Goal: Find contact information: Find contact information

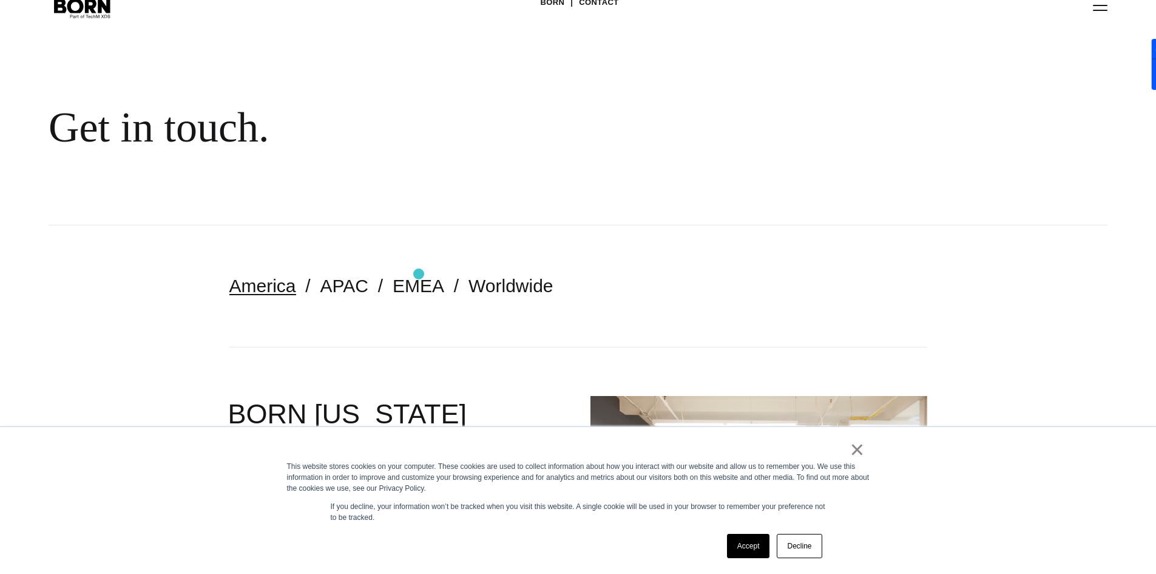
scroll to position [81, 0]
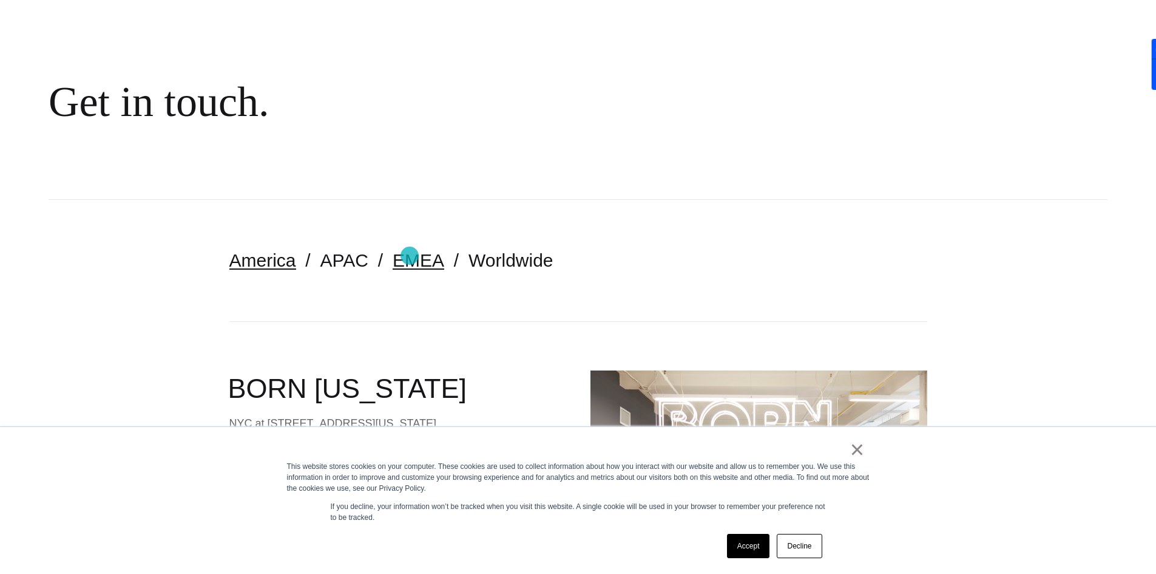
drag, startPoint x: 410, startPoint y: 256, endPoint x: 394, endPoint y: 268, distance: 19.9
click at [410, 256] on link "EMEA" at bounding box center [419, 260] width 52 height 20
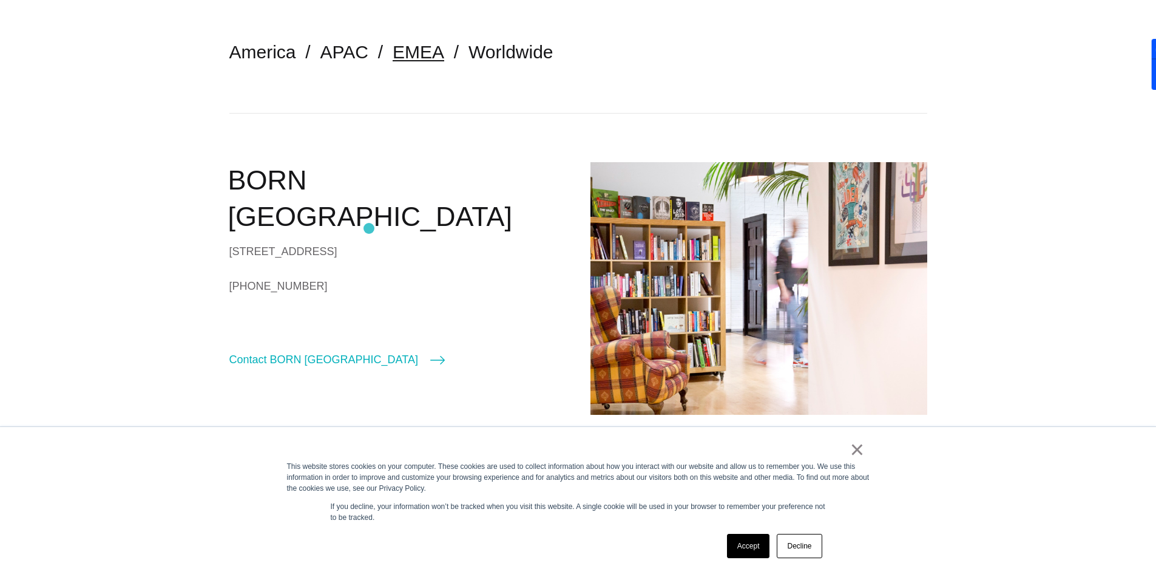
scroll to position [243, 0]
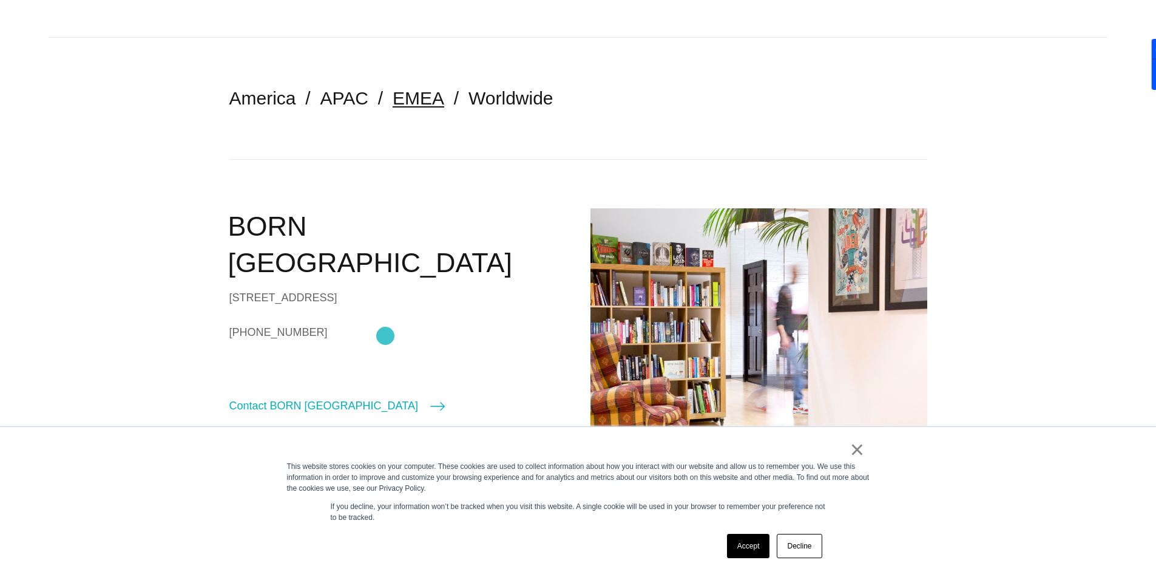
drag, startPoint x: 224, startPoint y: 333, endPoint x: 385, endPoint y: 336, distance: 161.5
click at [385, 336] on section "America APAC EMEA Worldwide BORN London 90/92 Pentonville Rd London N1 9HS Unit…" at bounding box center [578, 274] width 1156 height 472
copy link "[PHONE_NUMBER]"
click at [310, 395] on div "BORN London 90/92 Pentonville Rd London N1 9HS United Kingdom +44 (0)20 7520 86…" at bounding box center [397, 311] width 337 height 206
click at [310, 402] on link "Contact BORN [GEOGRAPHIC_DATA]" at bounding box center [337, 405] width 216 height 17
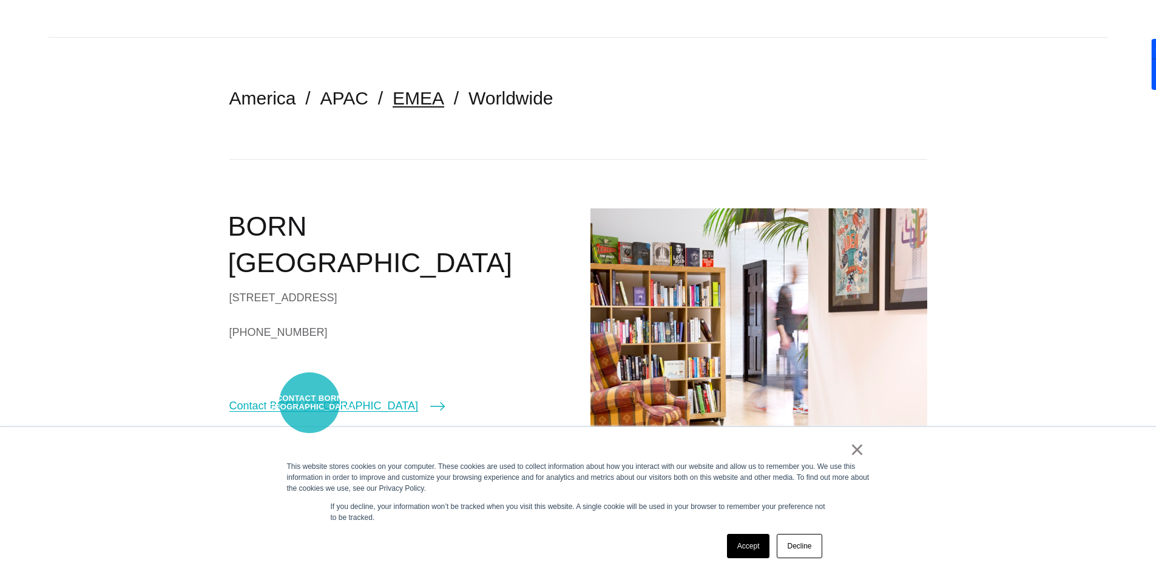
select select "******"
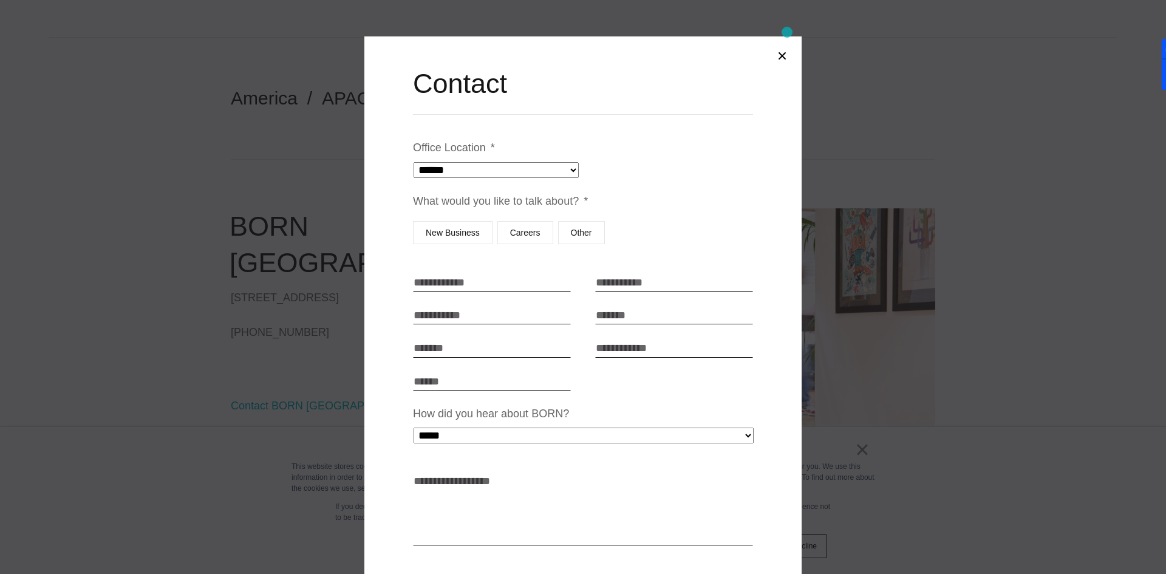
drag, startPoint x: 787, startPoint y: 36, endPoint x: 786, endPoint y: 44, distance: 7.3
click at [787, 37] on div "**********" at bounding box center [582, 392] width 437 height 713
click at [783, 53] on button "Close modal" at bounding box center [781, 55] width 29 height 29
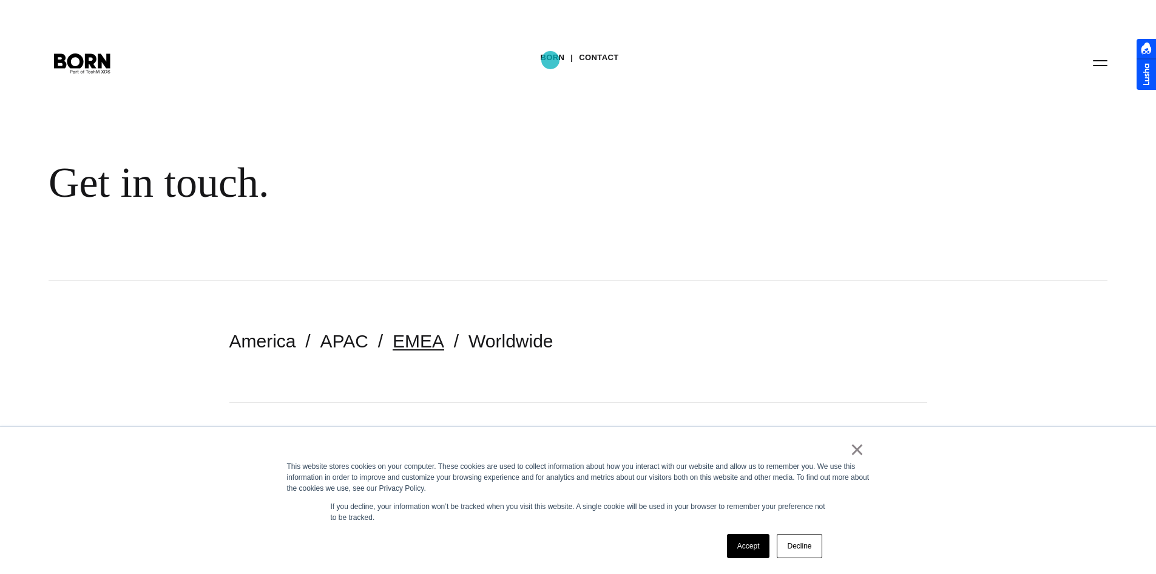
click at [551, 60] on link "BORN" at bounding box center [552, 58] width 24 height 18
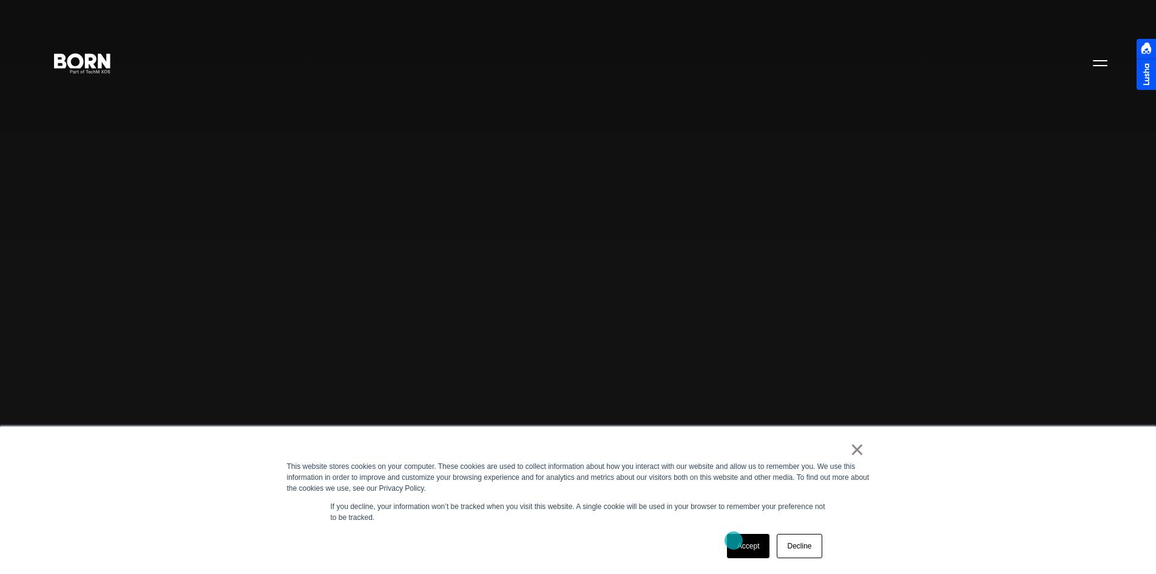
click at [733, 543] on link "Accept" at bounding box center [748, 546] width 43 height 24
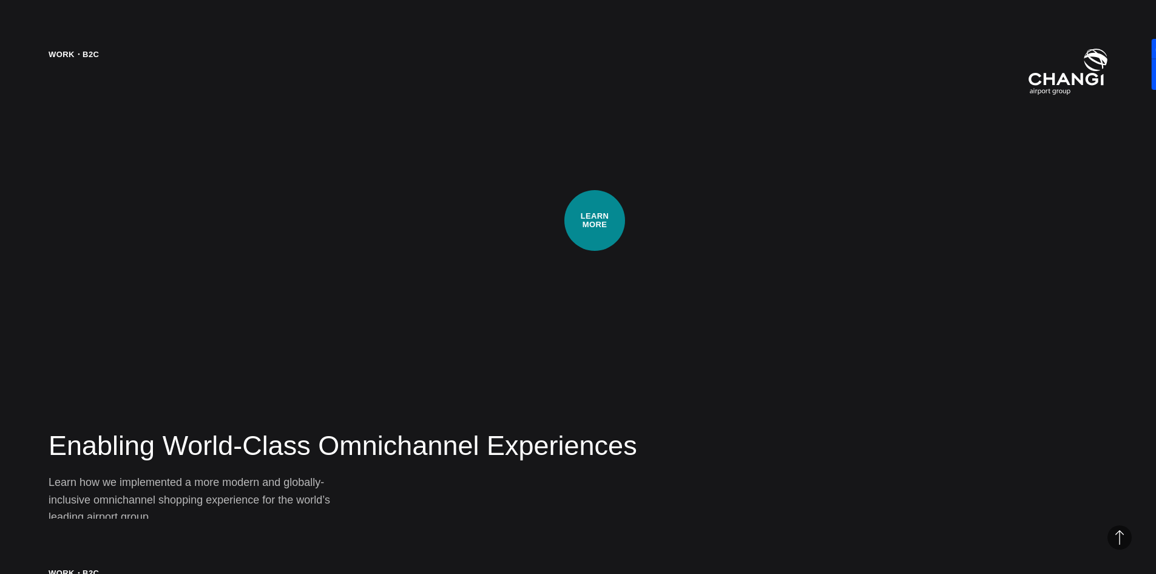
scroll to position [2348, 0]
click at [595, 220] on div "Work・B2C Enabling World-Class Omnichannel Experiences Learn how we implemented …" at bounding box center [578, 287] width 1156 height 574
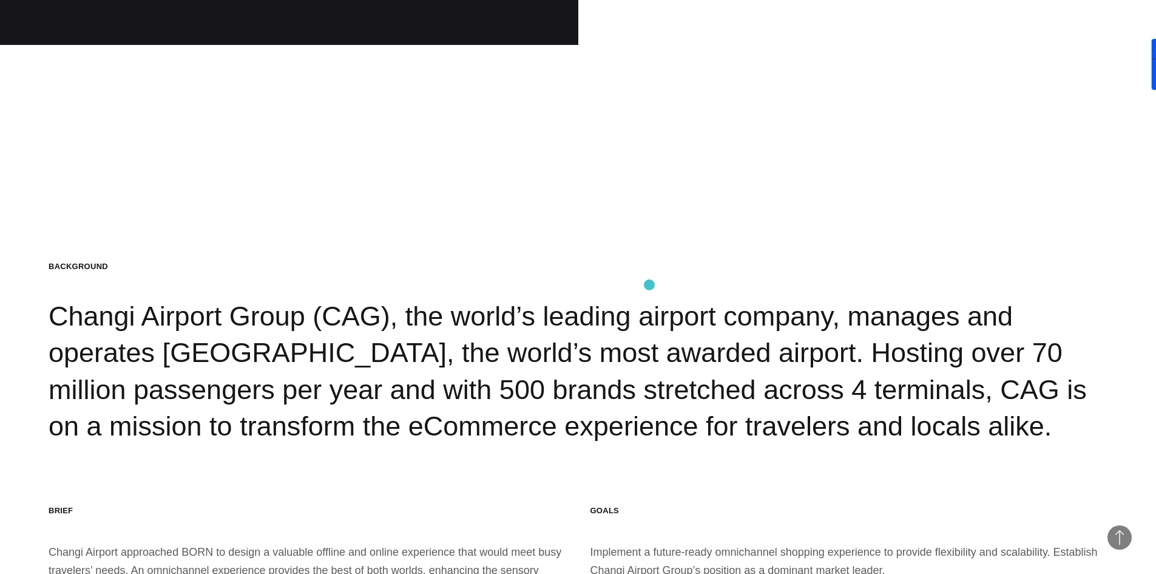
scroll to position [1862, 0]
